Goal: Find contact information: Obtain details needed to contact an individual or organization

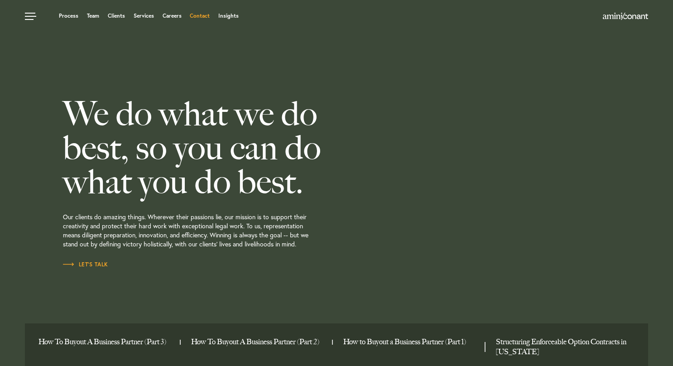
click at [199, 14] on link "Contact" at bounding box center [200, 15] width 20 height 5
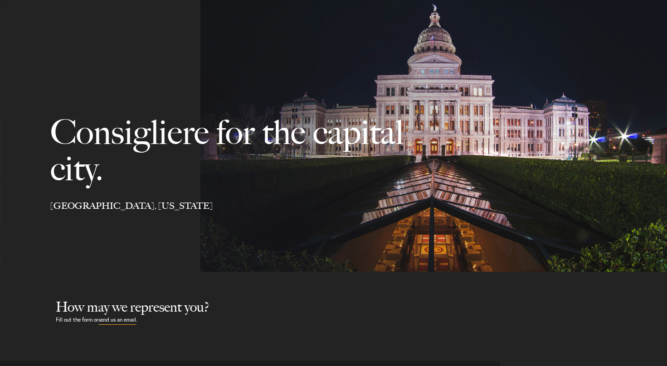
select select "Austin"
select select "Business and Civil Litigation"
click at [26, 18] on link at bounding box center [31, 13] width 27 height 27
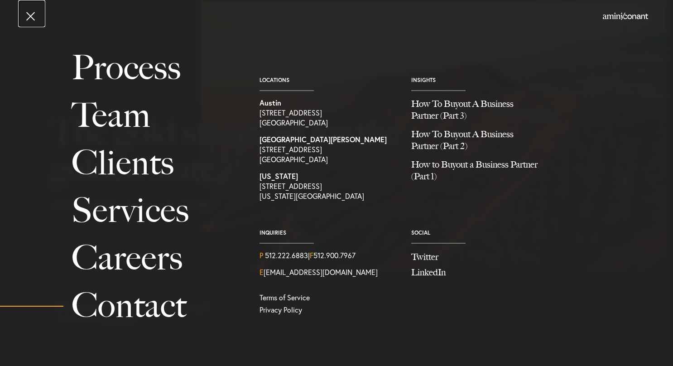
click at [30, 15] on link at bounding box center [31, 13] width 27 height 27
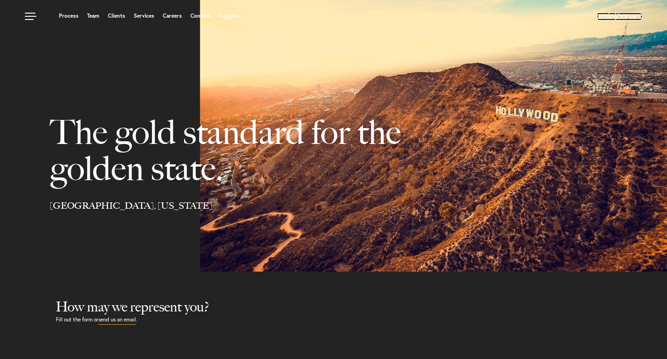
click at [626, 15] on img at bounding box center [618, 16] width 45 height 7
